Goal: Information Seeking & Learning: Learn about a topic

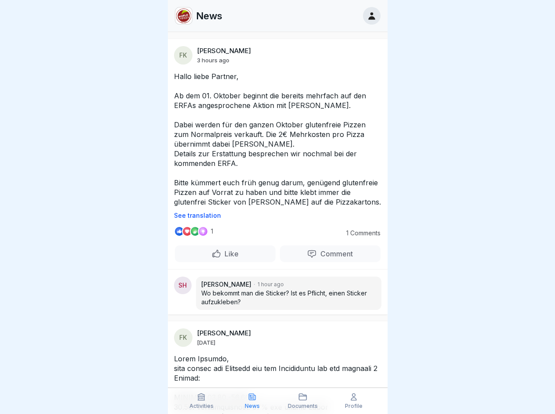
click at [274, 219] on p "See translation" at bounding box center [277, 215] width 207 height 7
click at [324, 258] on p "Comment" at bounding box center [335, 253] width 36 height 9
click at [202, 401] on icon at bounding box center [201, 397] width 9 height 9
click at [252, 401] on icon at bounding box center [252, 397] width 9 height 9
click at [303, 401] on icon at bounding box center [302, 397] width 9 height 9
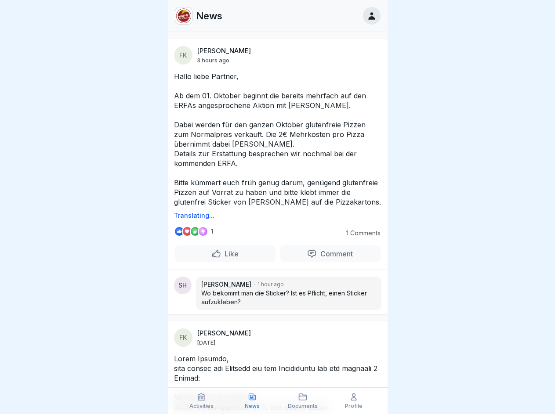
click at [353, 401] on icon at bounding box center [353, 397] width 9 height 9
